Goal: Information Seeking & Learning: Learn about a topic

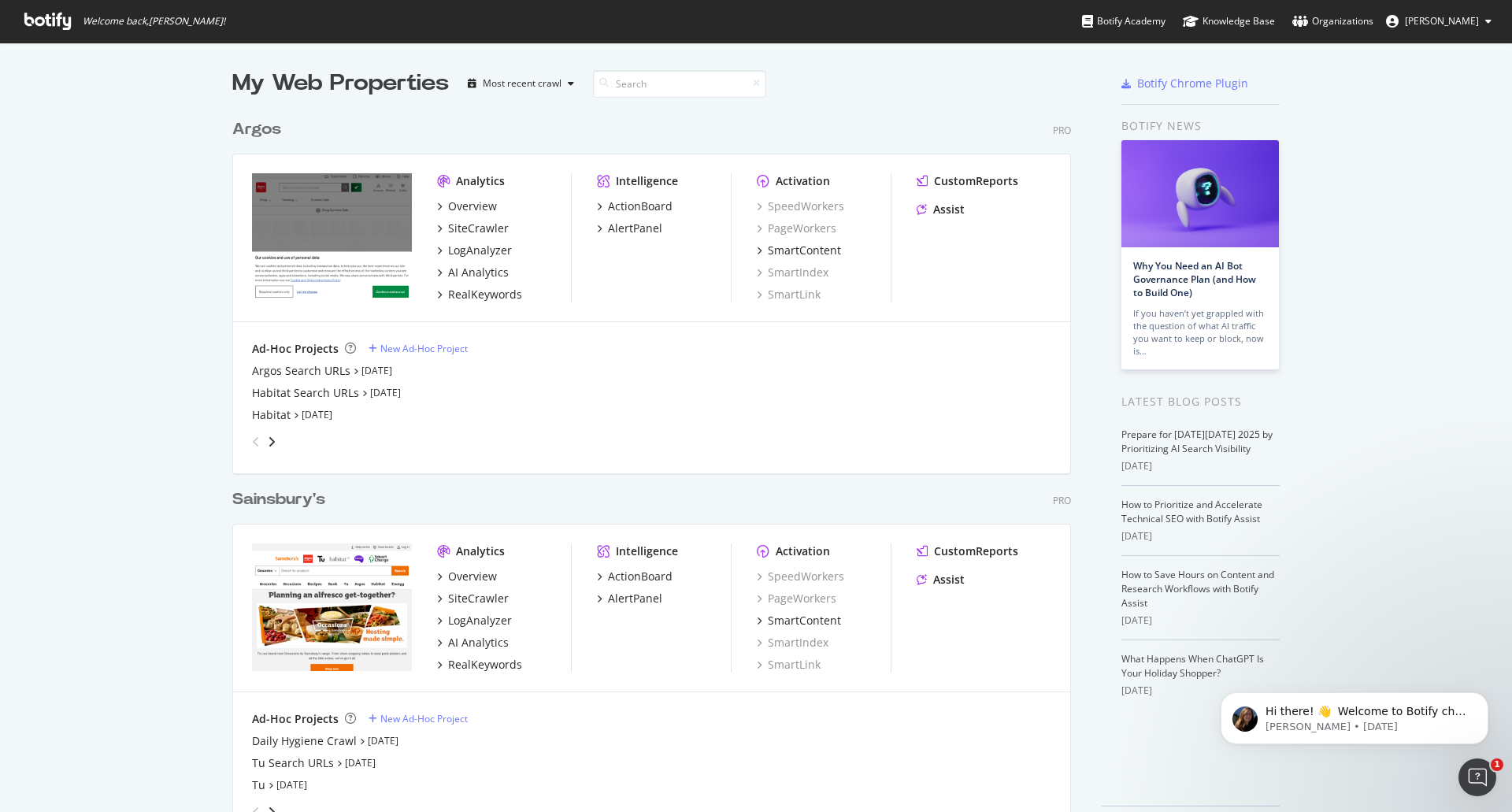
click at [465, 189] on div "Analytics Overview SiteCrawler LogAnalyzer AI Analytics RealKeywords" at bounding box center [504, 238] width 134 height 129
click at [469, 178] on div "Analytics" at bounding box center [480, 181] width 49 height 15
click at [466, 183] on div "Analytics" at bounding box center [480, 181] width 49 height 15
click at [279, 221] on img "grid" at bounding box center [332, 237] width 160 height 127
click at [458, 184] on div "Analytics" at bounding box center [480, 181] width 49 height 15
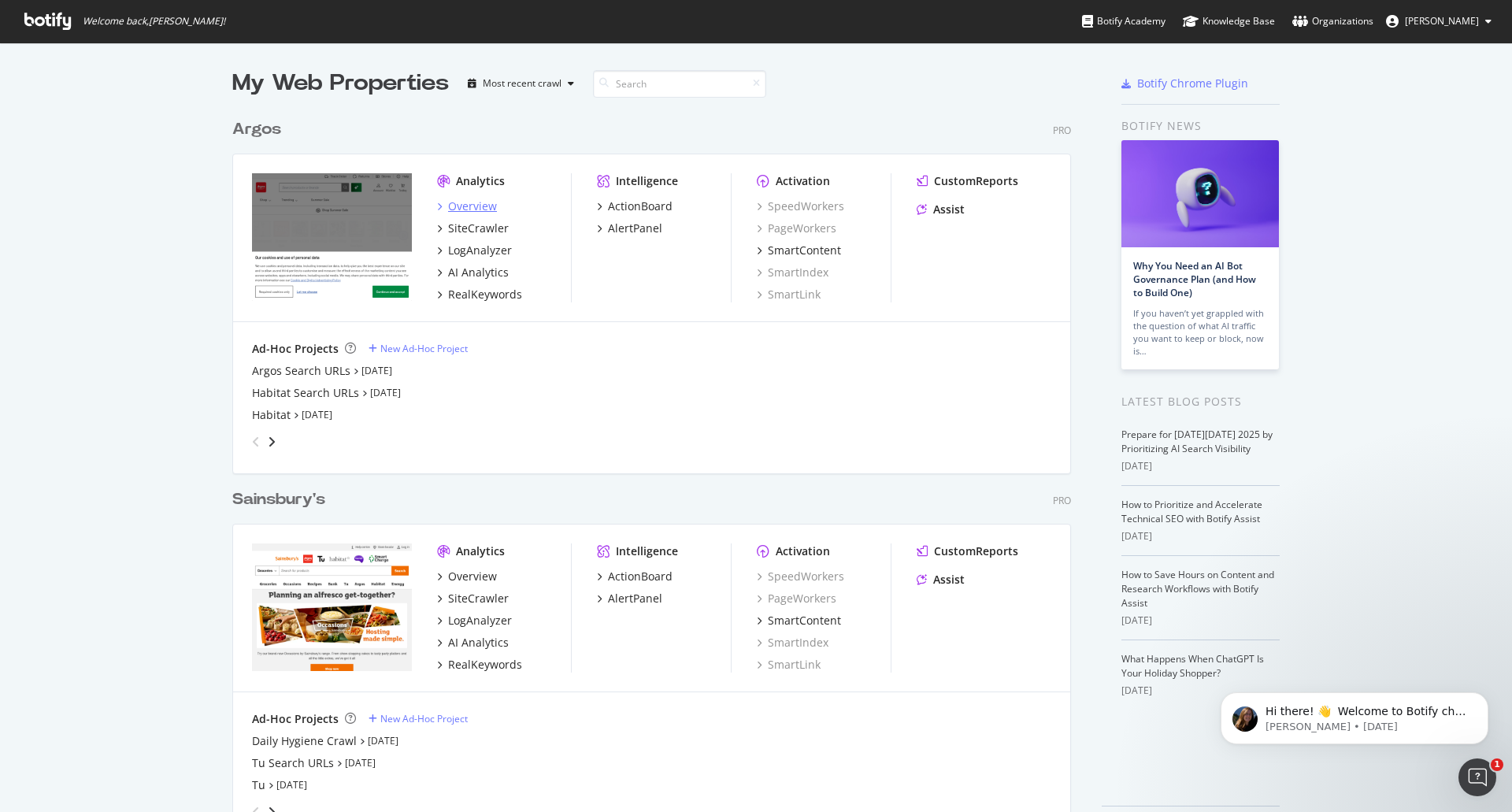
click at [460, 212] on div "Overview" at bounding box center [472, 205] width 49 height 15
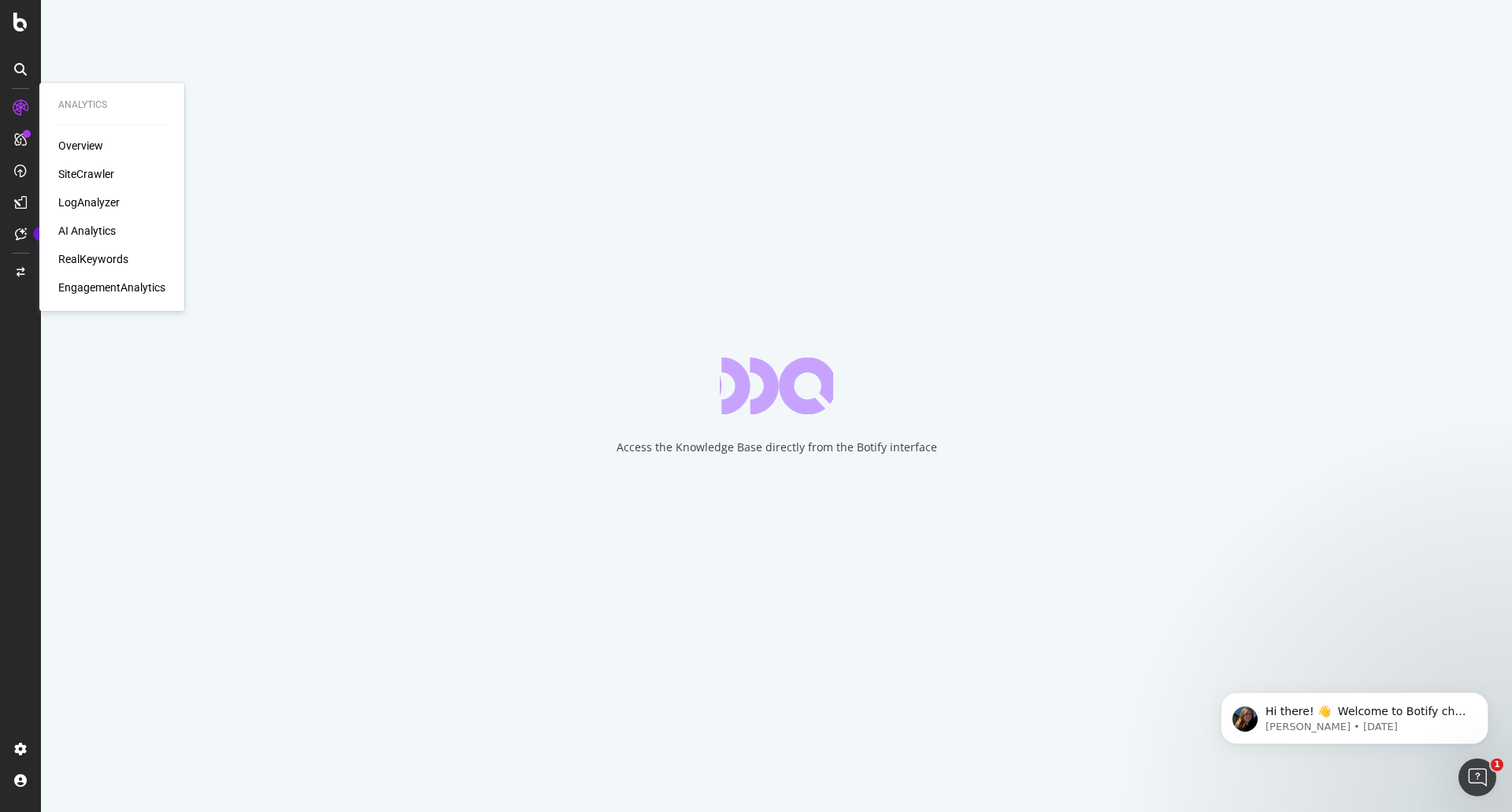
click at [108, 285] on div "EngagementAnalytics" at bounding box center [111, 287] width 107 height 15
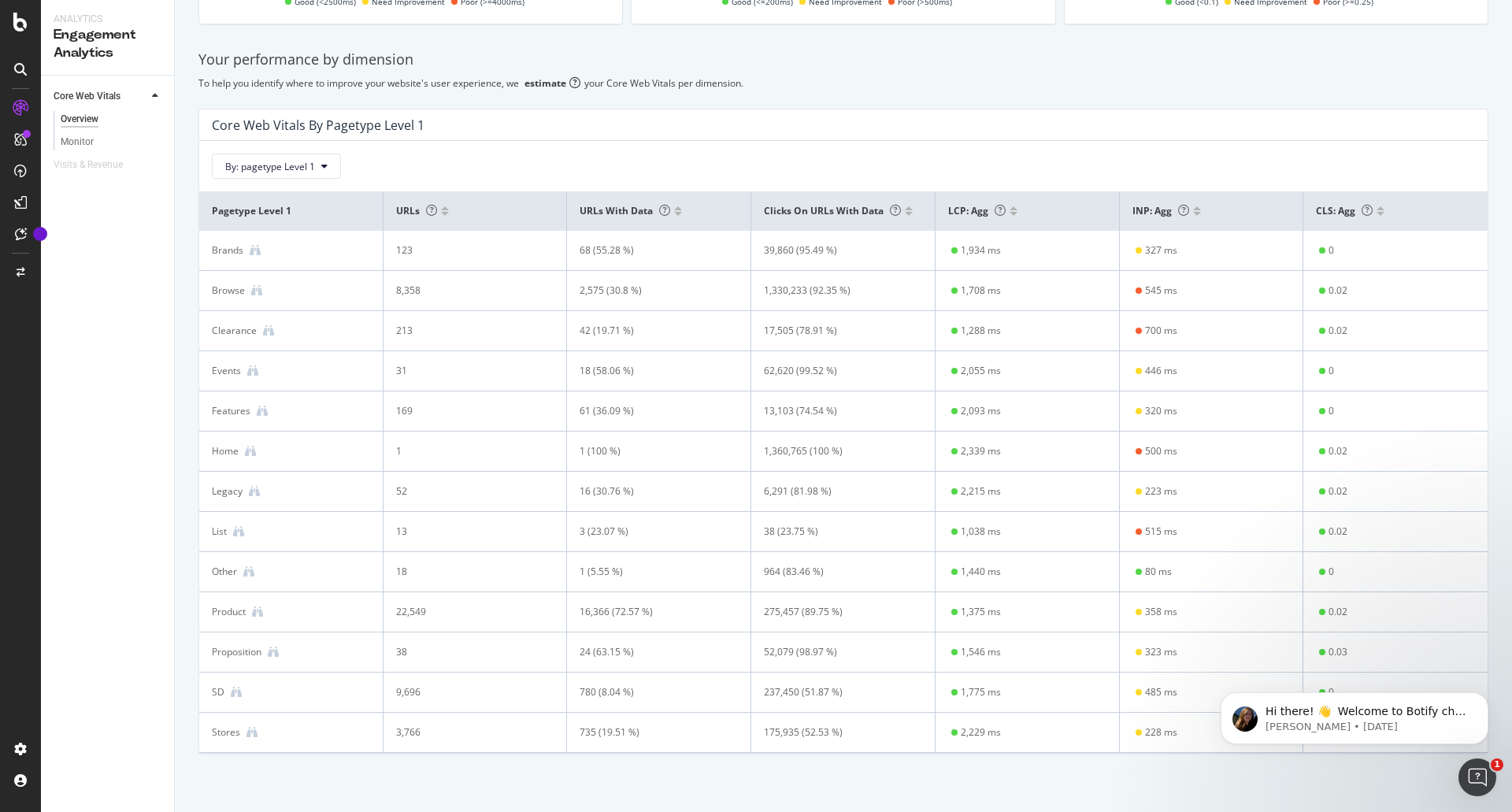
scroll to position [306, 0]
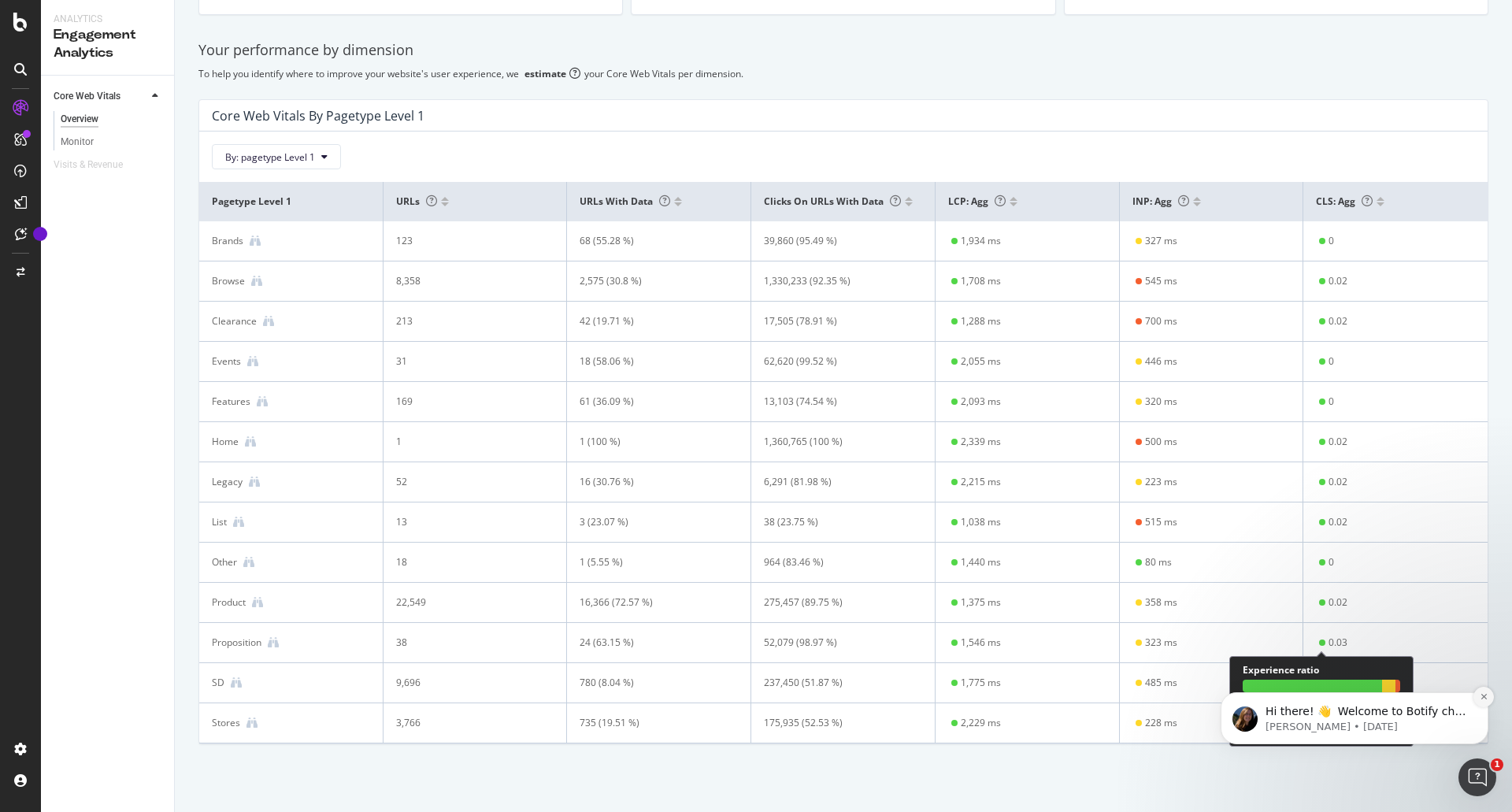
click at [1482, 697] on icon "Dismiss notification" at bounding box center [1484, 696] width 9 height 9
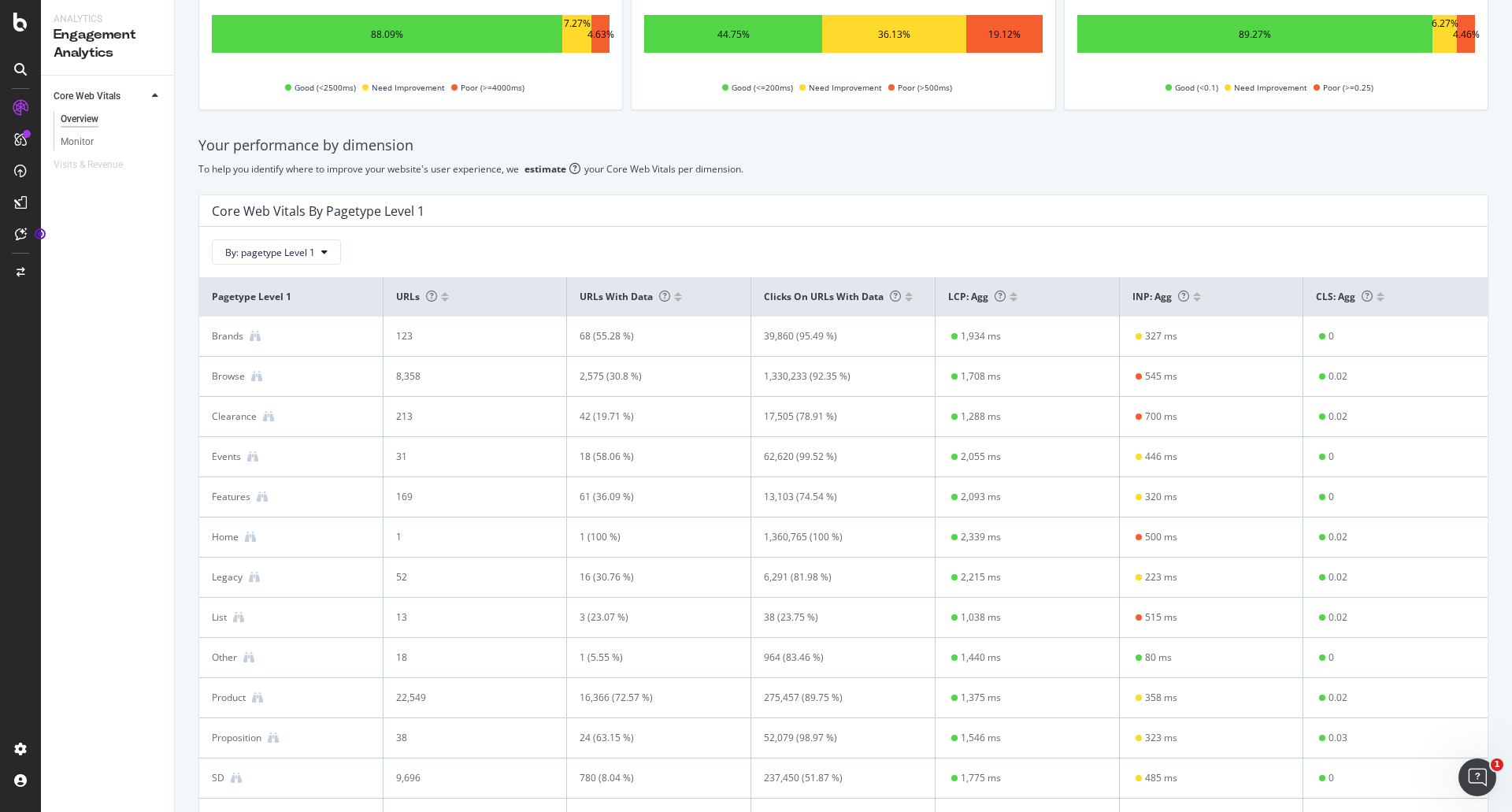
scroll to position [0, 0]
